Goal: Check status: Check status

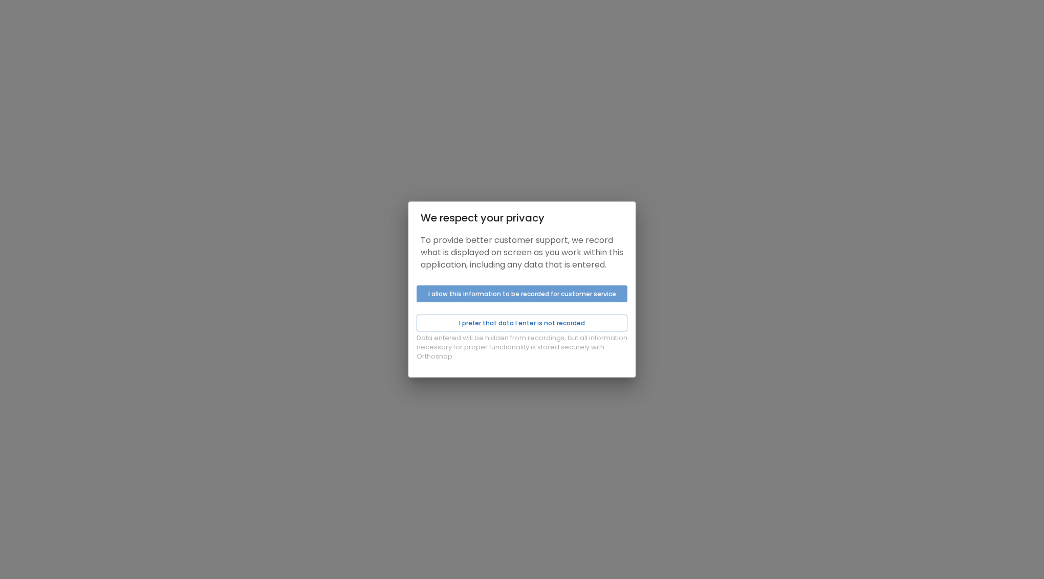
click at [487, 300] on button "I allow this information to be recorded for customer service" at bounding box center [522, 294] width 211 height 17
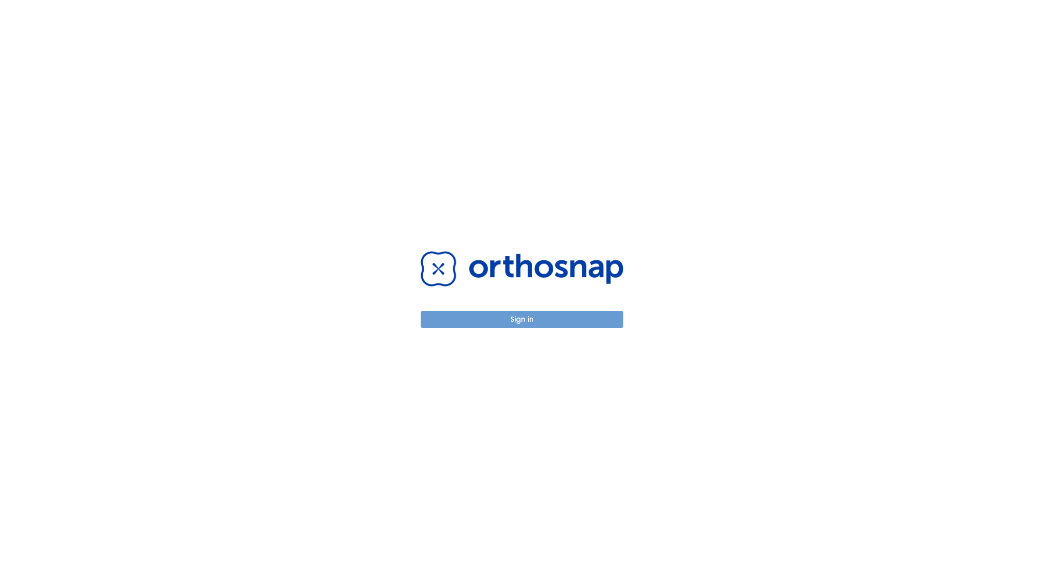
click at [519, 319] on button "Sign in" at bounding box center [522, 319] width 203 height 17
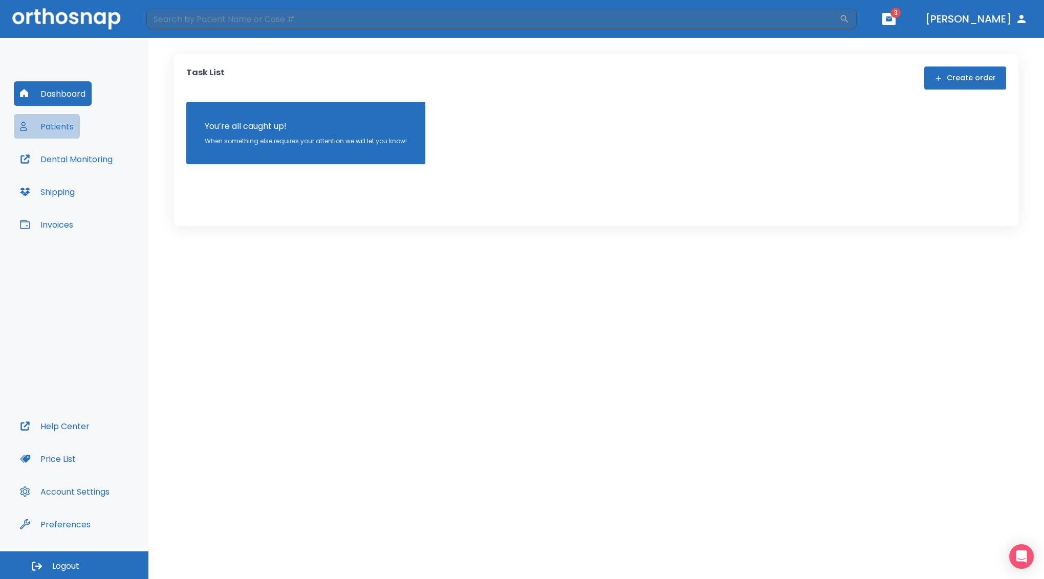
click at [64, 122] on button "Patients" at bounding box center [47, 126] width 66 height 25
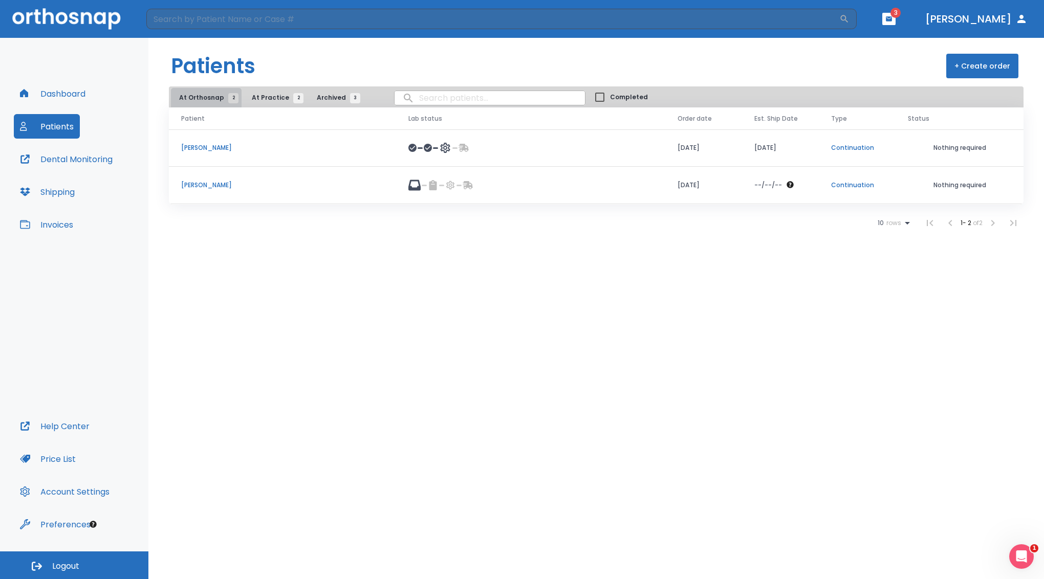
click at [214, 98] on span "At Orthosnap 2" at bounding box center [206, 97] width 54 height 9
click at [205, 152] on p "[PERSON_NAME]" at bounding box center [282, 147] width 203 height 9
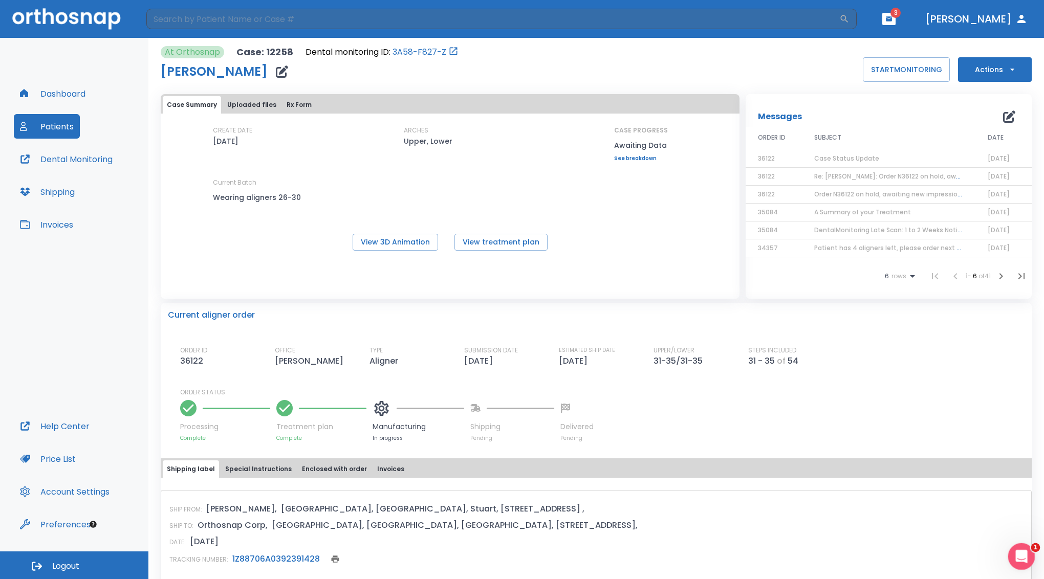
click at [1025, 548] on div "Open Intercom Messenger" at bounding box center [1020, 555] width 34 height 34
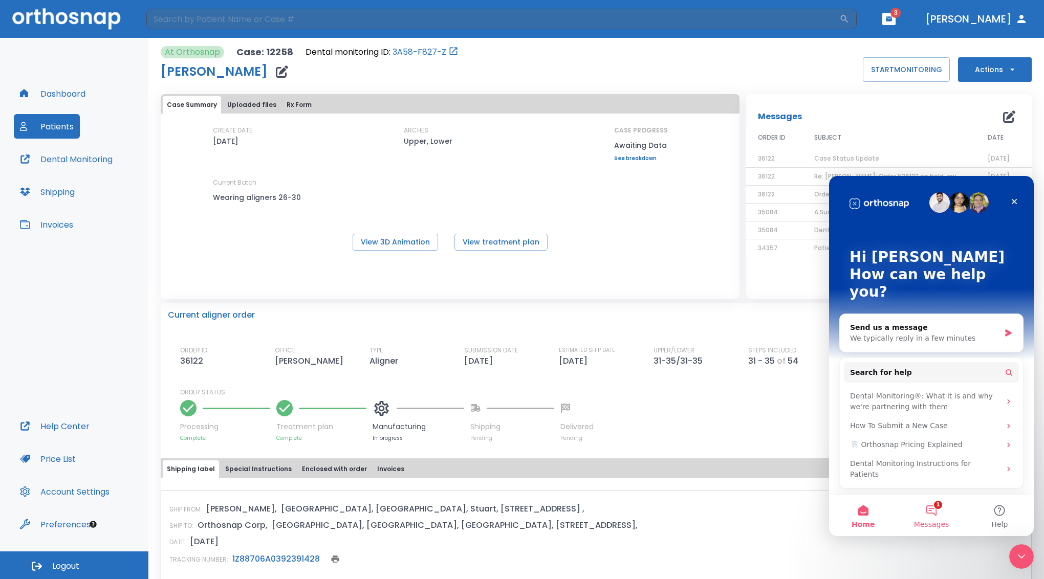
click at [934, 508] on button "1 Messages" at bounding box center [931, 515] width 68 height 41
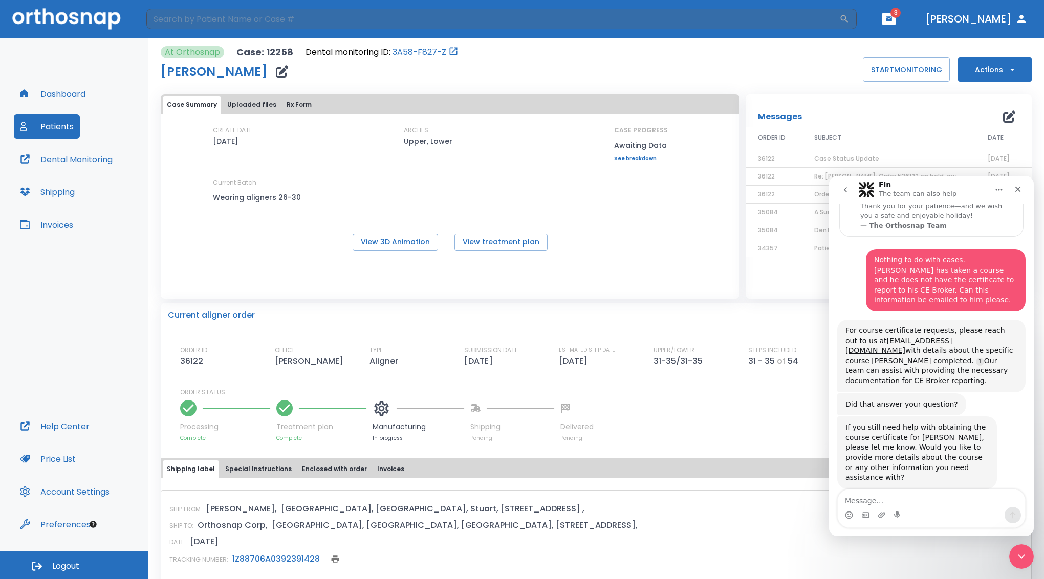
scroll to position [144, 0]
click at [1017, 188] on icon "Close" at bounding box center [1019, 190] width 6 height 6
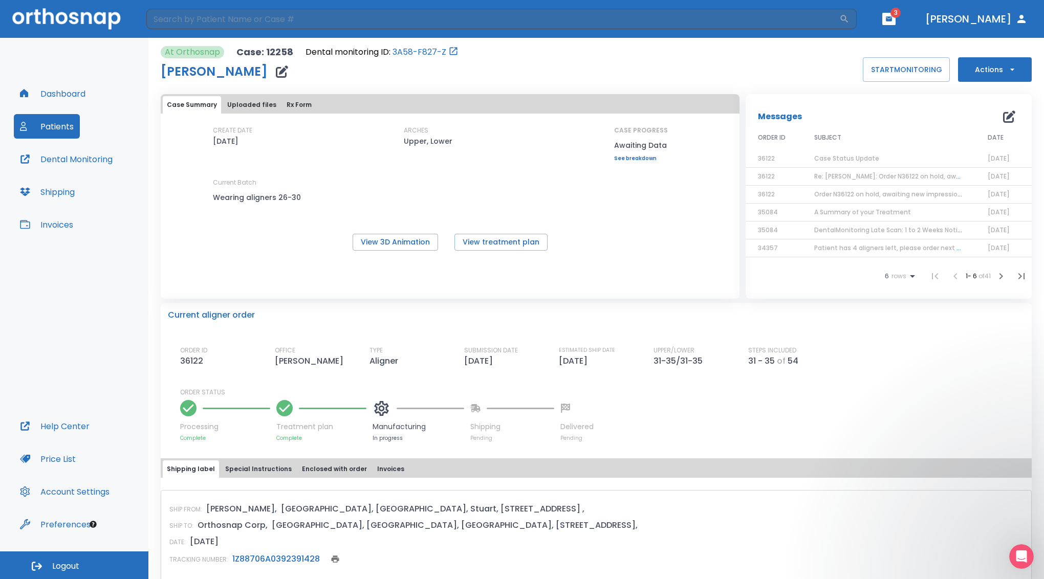
click at [845, 163] on span "Case Status Update" at bounding box center [846, 158] width 65 height 9
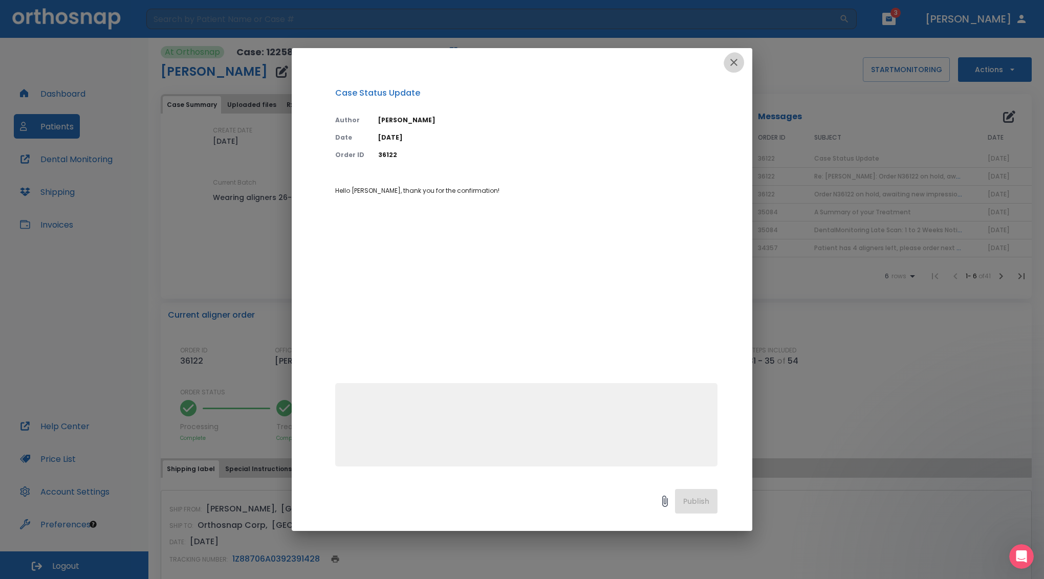
click at [738, 63] on icon "button" at bounding box center [734, 62] width 12 height 12
